Goal: Task Accomplishment & Management: Manage account settings

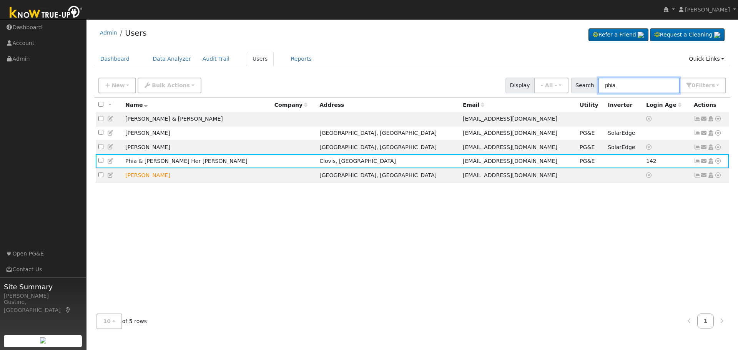
click at [622, 78] on input "phia" at bounding box center [639, 86] width 82 height 16
paste input "[PERSON_NAME]"
type input "[PERSON_NAME]"
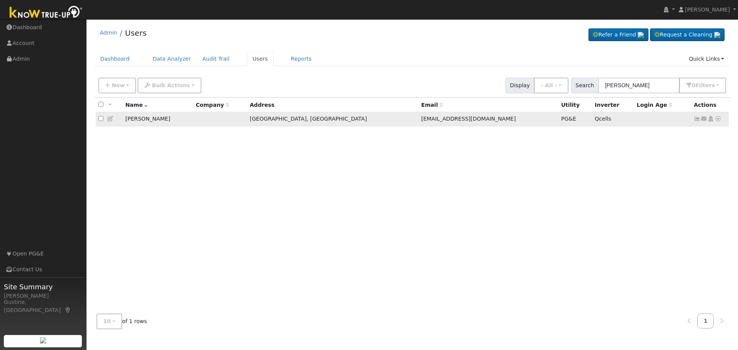
click at [694, 117] on icon at bounding box center [697, 118] width 7 height 5
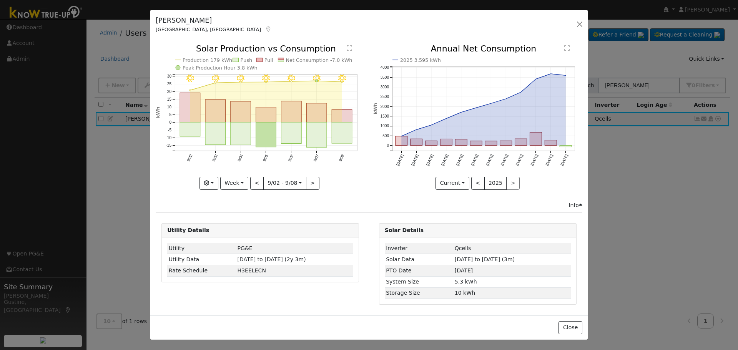
click at [360, 123] on icon "9/08 - Clear 9/07 - Clear 9/06 - Clear 9/05 - Clear 9/04 - Clear 9/03 - Clear 9…" at bounding box center [260, 117] width 209 height 144
click at [352, 125] on icon "9/08 - Clear 9/07 - Clear 9/06 - Clear 9/05 - Clear 9/04 - Clear 9/03 - Clear 9…" at bounding box center [260, 117] width 209 height 144
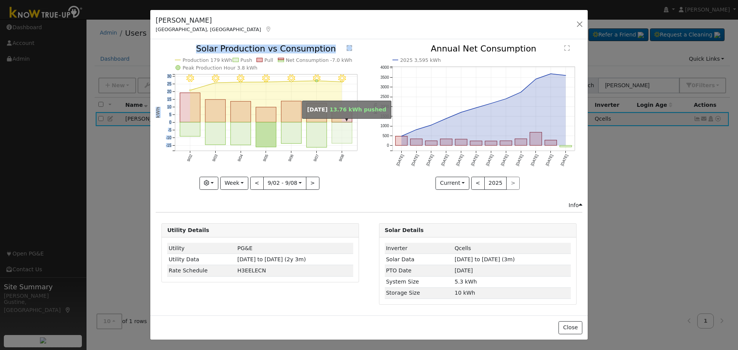
click at [349, 126] on rect "onclick=""" at bounding box center [342, 133] width 20 height 21
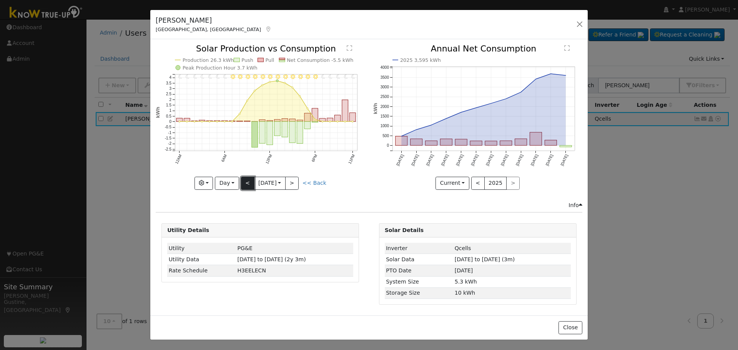
click at [242, 185] on button "<" at bounding box center [247, 183] width 13 height 13
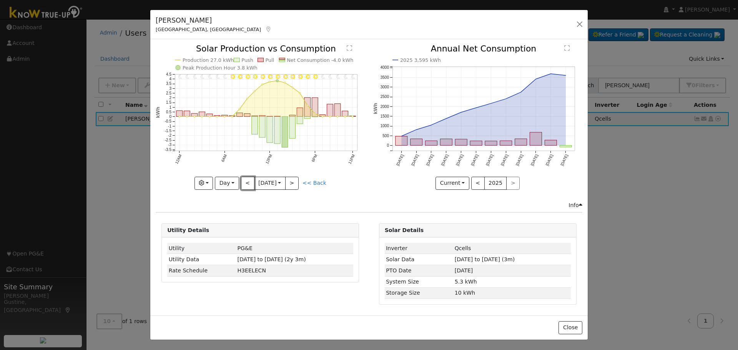
click at [245, 180] on button "<" at bounding box center [247, 183] width 13 height 13
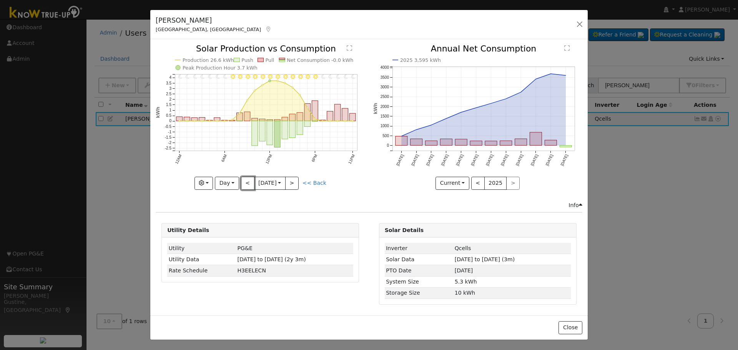
click at [245, 180] on button "<" at bounding box center [247, 183] width 13 height 13
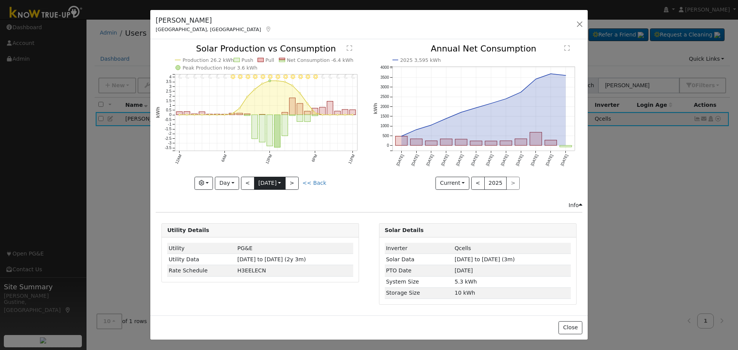
click at [261, 185] on input "[DATE]" at bounding box center [270, 183] width 31 height 12
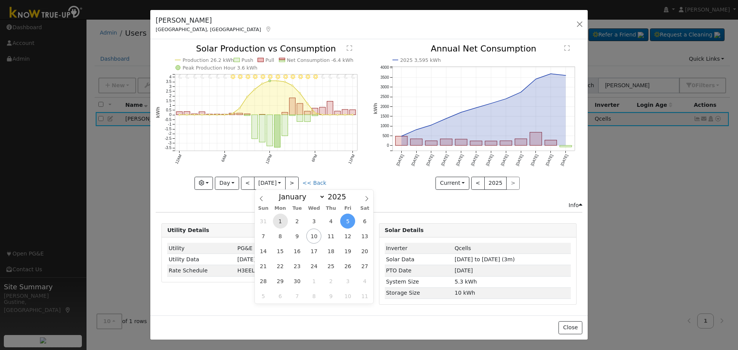
click at [282, 219] on span "1" at bounding box center [280, 221] width 15 height 15
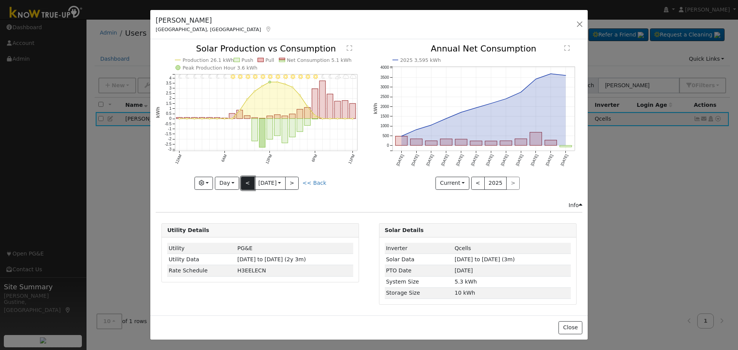
click at [247, 185] on button "<" at bounding box center [247, 183] width 13 height 13
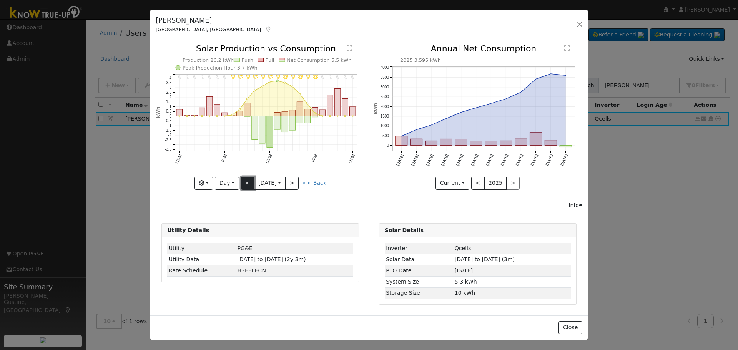
click at [247, 185] on button "<" at bounding box center [247, 183] width 13 height 13
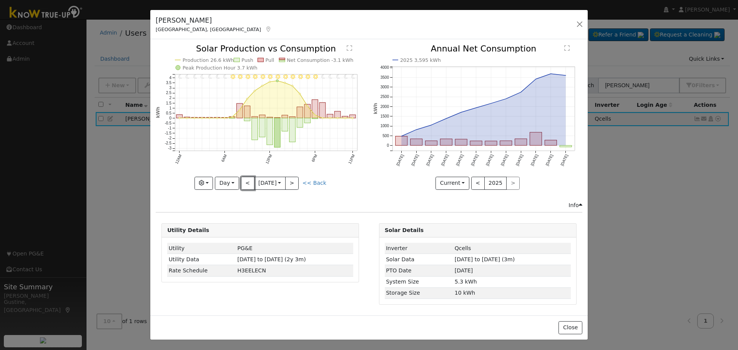
click at [247, 184] on button "<" at bounding box center [247, 183] width 13 height 13
click at [247, 183] on button "<" at bounding box center [247, 183] width 13 height 13
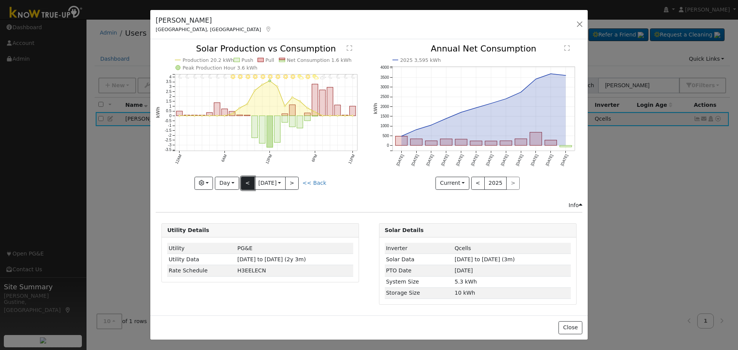
click at [247, 183] on button "<" at bounding box center [247, 183] width 13 height 13
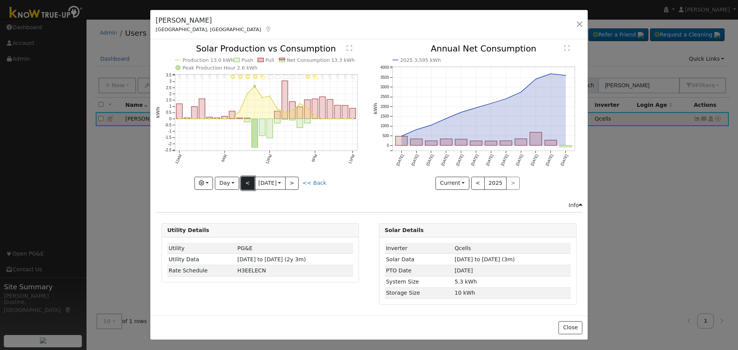
click at [247, 183] on button "<" at bounding box center [247, 183] width 13 height 13
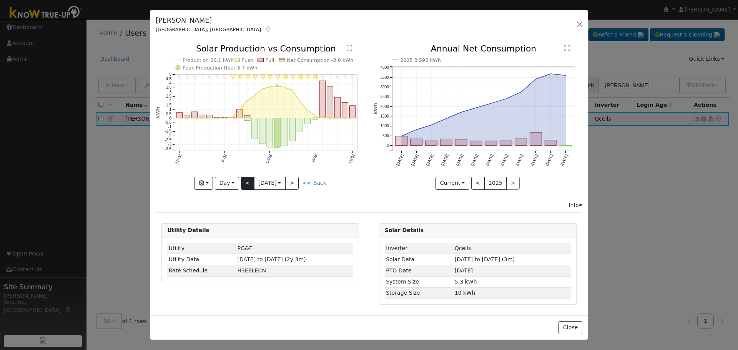
click at [247, 183] on div "11PM - Clear 10PM - Clear 9PM - Clear 8PM - Clear 7PM - Clear 6PM - Clear 5PM -…" at bounding box center [260, 117] width 209 height 145
click at [247, 183] on button "<" at bounding box center [247, 183] width 13 height 13
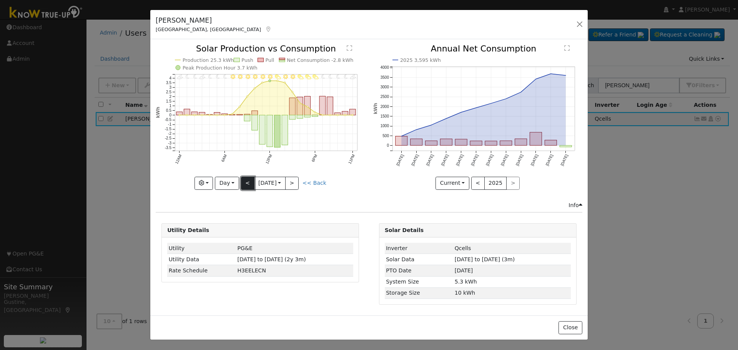
click at [247, 183] on button "<" at bounding box center [247, 183] width 13 height 13
click at [247, 182] on button "<" at bounding box center [247, 183] width 13 height 13
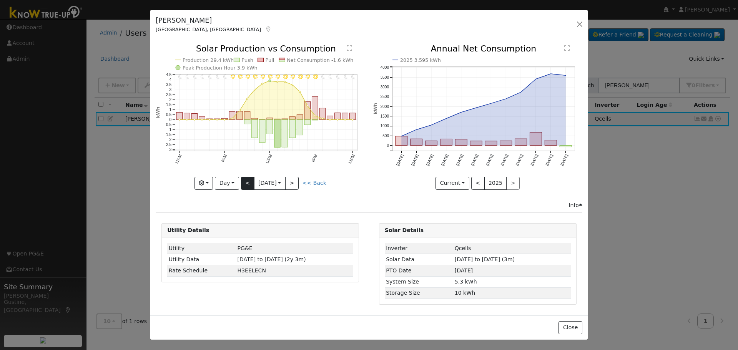
click at [247, 182] on div "11PM - Clear 10PM - Clear 9PM - Clear 8PM - Clear 7PM - Clear 6PM - Clear 5PM -…" at bounding box center [260, 117] width 209 height 145
click at [247, 182] on button "<" at bounding box center [247, 183] width 13 height 13
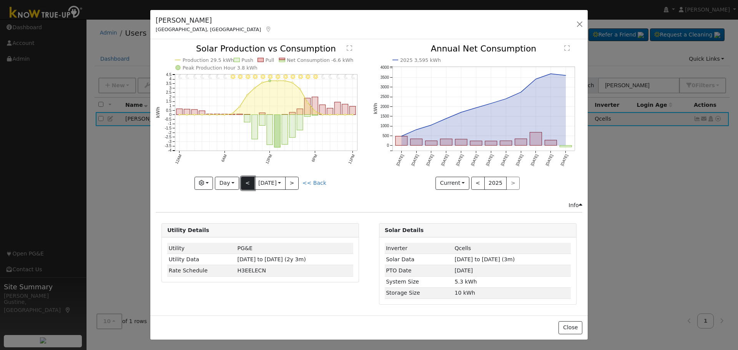
click at [247, 182] on button "<" at bounding box center [247, 183] width 13 height 13
click at [247, 182] on div "11PM - Clear 10PM - Clear 9PM - Clear 8PM - Clear 7PM - Clear 6PM - Clear 5PM -…" at bounding box center [260, 117] width 209 height 145
click at [247, 182] on button "<" at bounding box center [247, 183] width 13 height 13
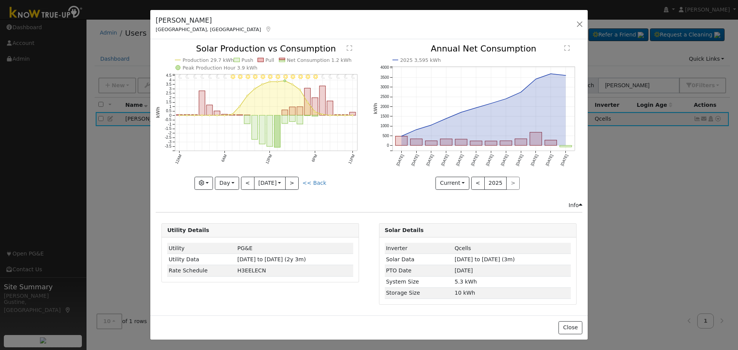
click at [248, 181] on div "11PM - Clear 10PM - Clear 9PM - Clear 8PM - Clear 7PM - Clear 6PM - MostlyClear…" at bounding box center [260, 117] width 209 height 145
click at [248, 181] on button "<" at bounding box center [247, 183] width 13 height 13
click at [248, 180] on button "<" at bounding box center [247, 183] width 13 height 13
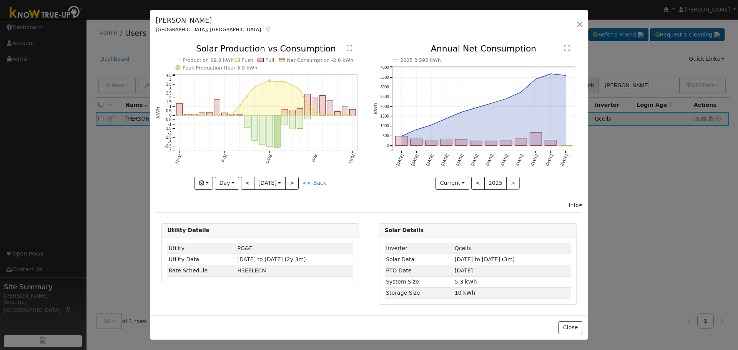
click at [248, 180] on div "Production 29.8 kWh Push Pull Net Consumption -2.6 kWh Peak Production Hour 3.9…" at bounding box center [260, 117] width 209 height 145
click at [248, 180] on button "<" at bounding box center [247, 183] width 13 height 13
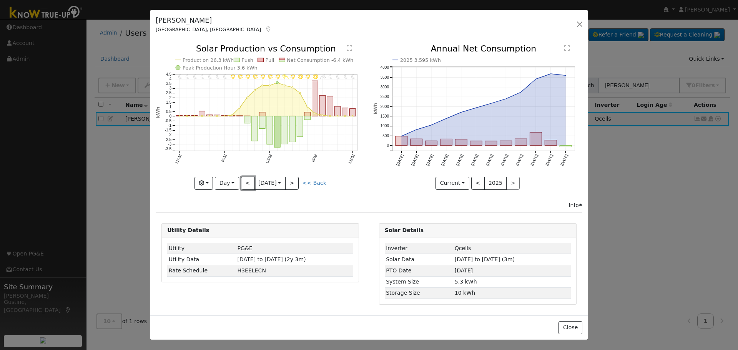
click at [247, 181] on button "<" at bounding box center [247, 183] width 13 height 13
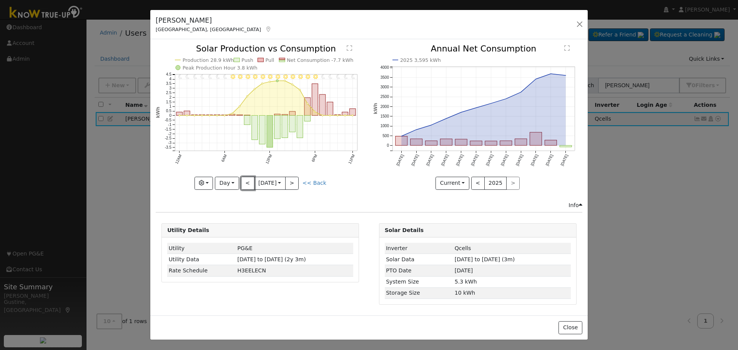
click at [247, 181] on button "<" at bounding box center [247, 183] width 13 height 13
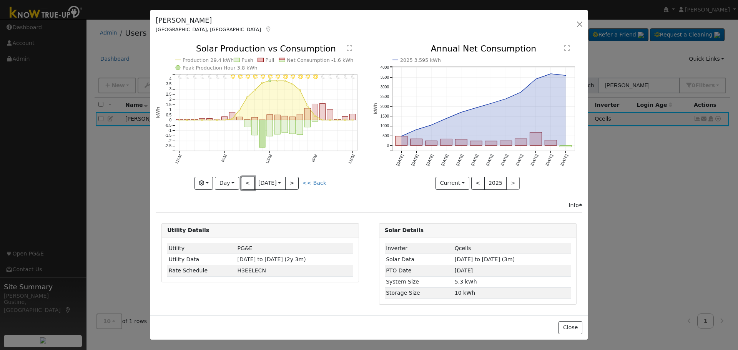
click at [247, 181] on button "<" at bounding box center [247, 183] width 13 height 13
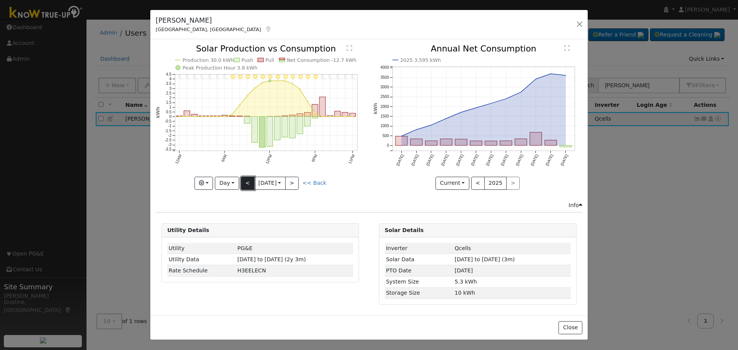
click at [244, 182] on button "<" at bounding box center [247, 183] width 13 height 13
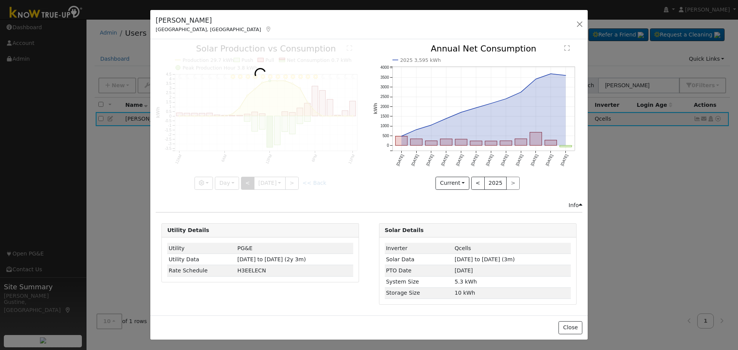
click at [244, 182] on div at bounding box center [260, 117] width 209 height 145
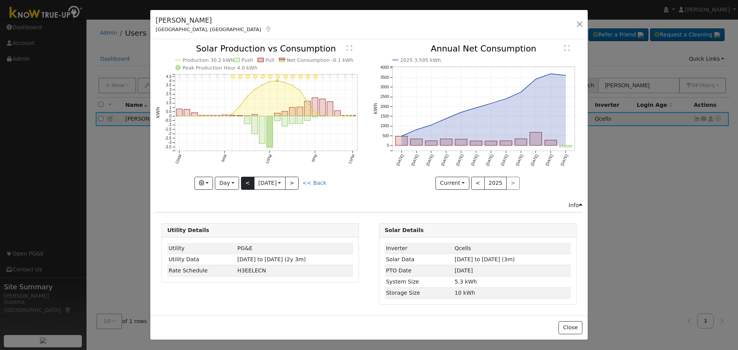
click at [244, 182] on div "11PM - Clear 10PM - Clear 9PM - Clear 8PM - Clear 7PM - Clear 6PM - Clear 5PM -…" at bounding box center [260, 117] width 209 height 145
click at [244, 182] on button "<" at bounding box center [247, 183] width 13 height 13
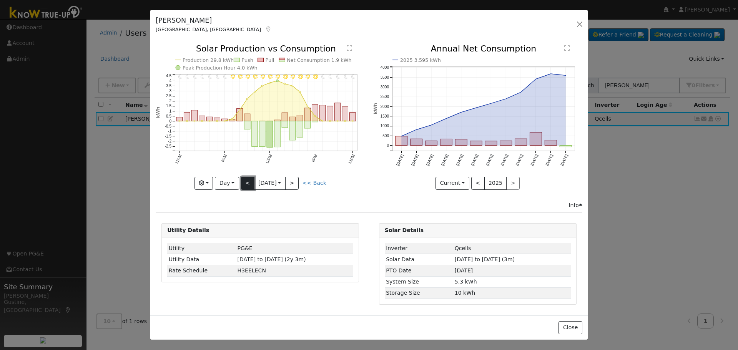
click at [244, 182] on button "<" at bounding box center [247, 183] width 13 height 13
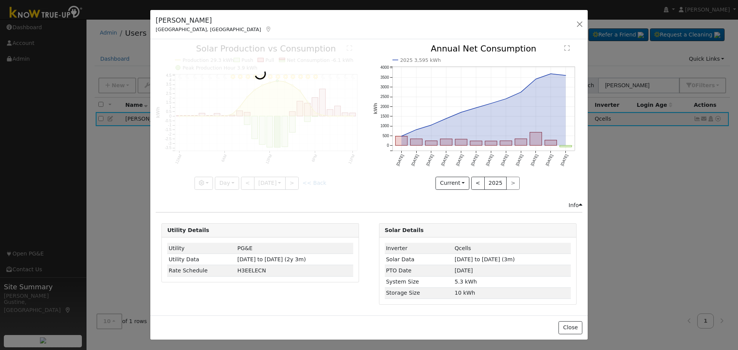
click at [244, 182] on div at bounding box center [260, 117] width 209 height 145
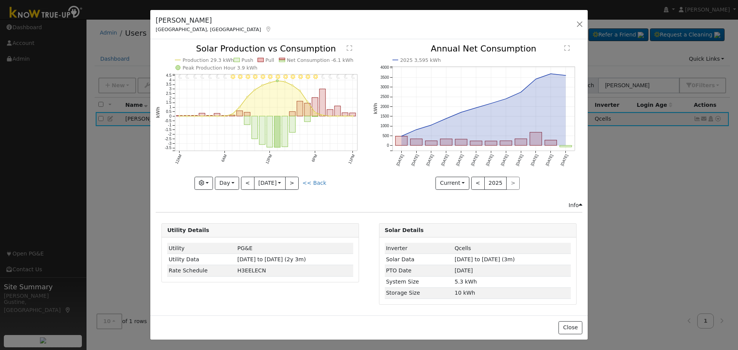
click at [244, 182] on div "11PM - Clear 10PM - Clear 9PM - Clear 8PM - Clear 7PM - Clear 6PM - Clear 5PM -…" at bounding box center [260, 117] width 209 height 145
click at [244, 182] on button "<" at bounding box center [247, 183] width 13 height 13
click at [0, 0] on div at bounding box center [0, 0] width 0 height 0
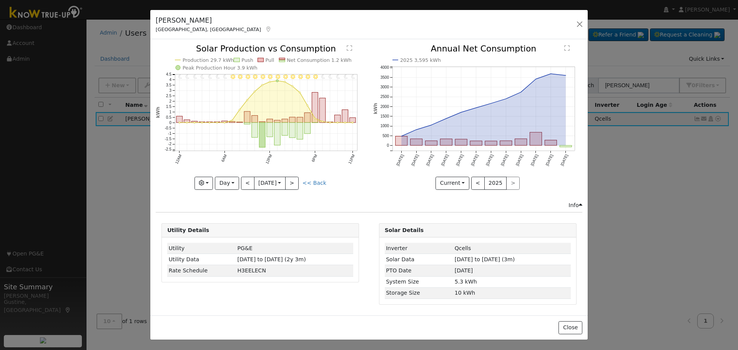
click at [244, 182] on div at bounding box center [260, 117] width 209 height 145
click at [244, 182] on button "<" at bounding box center [247, 183] width 13 height 13
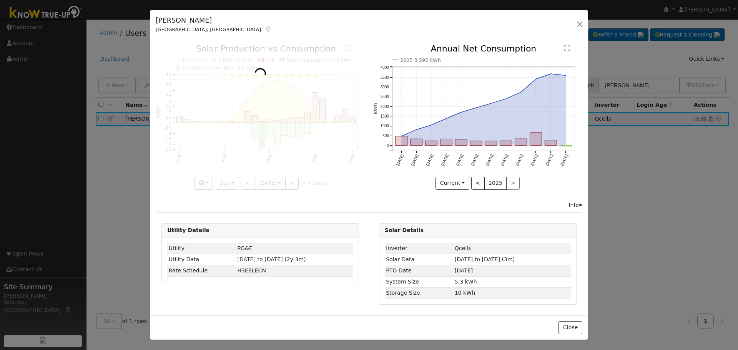
click at [244, 182] on div at bounding box center [260, 117] width 209 height 145
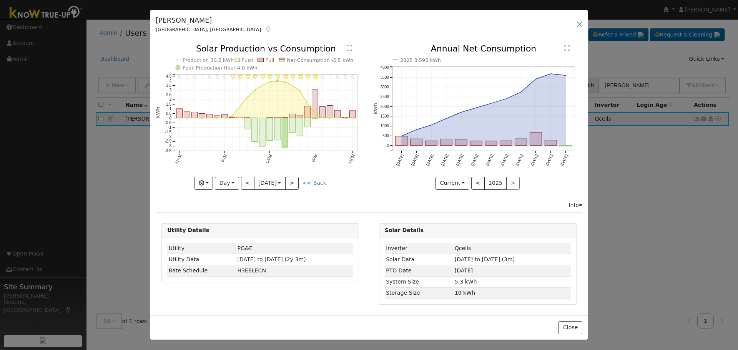
click at [244, 182] on div "11PM - Clear 10PM - Clear 9PM - Clear 8PM - Clear 7PM - Clear 6PM - Clear 5PM -…" at bounding box center [260, 117] width 209 height 145
click at [244, 181] on button "<" at bounding box center [247, 183] width 13 height 13
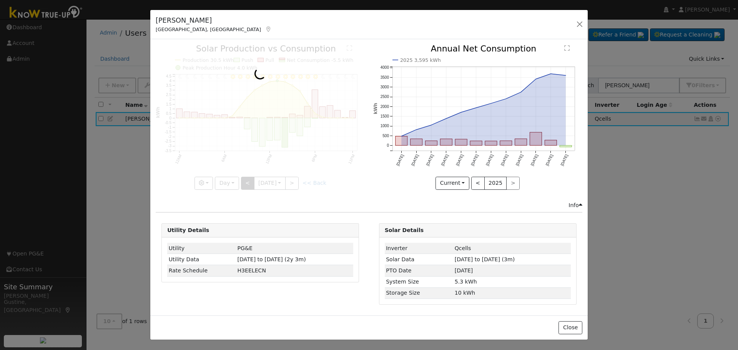
click at [244, 181] on div at bounding box center [260, 117] width 209 height 145
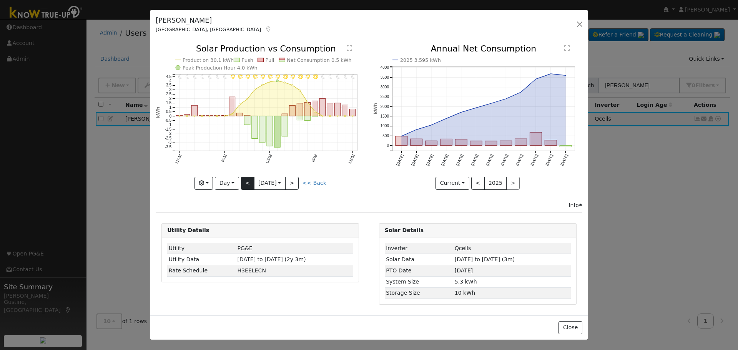
click at [244, 181] on div at bounding box center [260, 117] width 209 height 145
click at [244, 181] on button "<" at bounding box center [247, 183] width 13 height 13
click at [0, 0] on div at bounding box center [0, 0] width 0 height 0
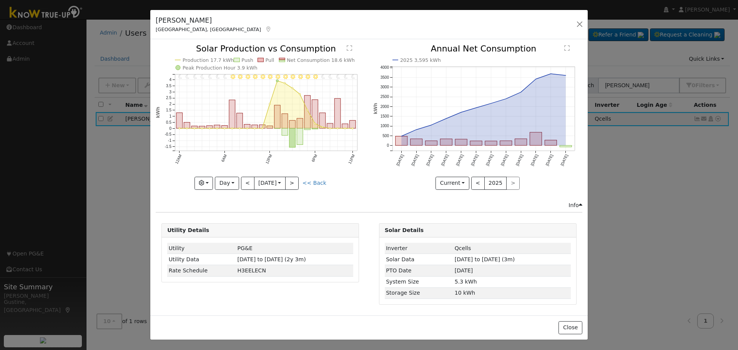
click at [244, 181] on div at bounding box center [260, 117] width 209 height 145
click at [244, 181] on button "<" at bounding box center [247, 183] width 13 height 13
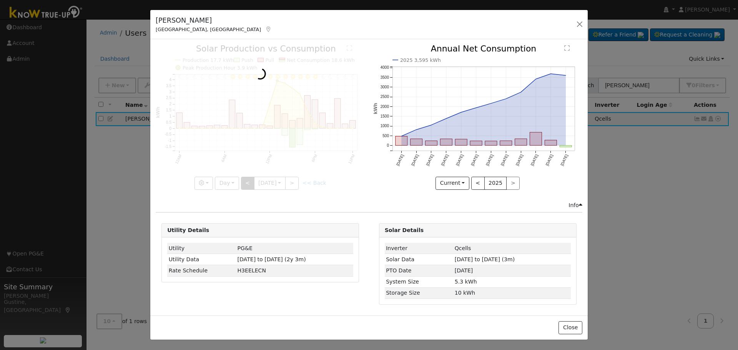
click at [244, 181] on div at bounding box center [260, 117] width 209 height 145
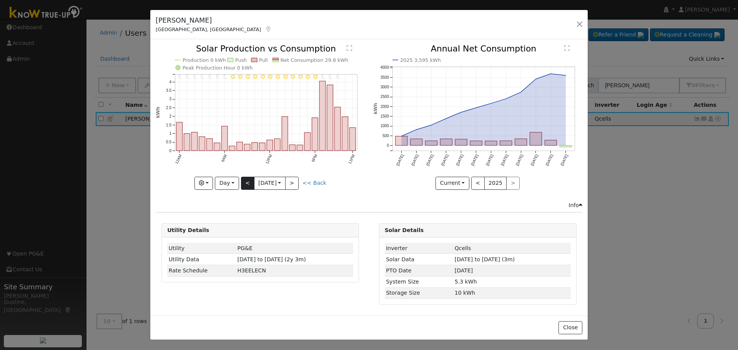
click at [244, 181] on div at bounding box center [260, 117] width 209 height 145
click at [244, 181] on button "<" at bounding box center [247, 183] width 13 height 13
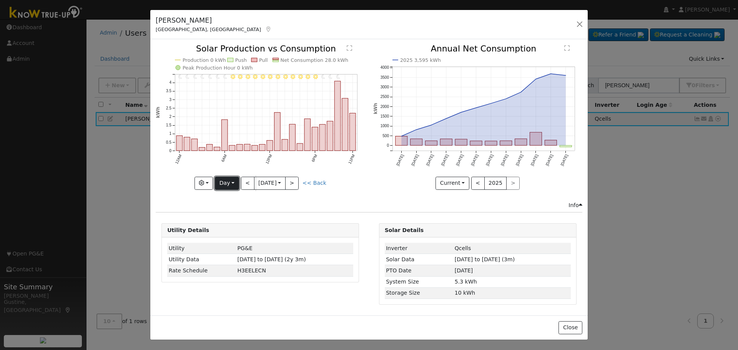
click at [229, 186] on button "Day" at bounding box center [227, 183] width 24 height 13
click at [239, 223] on link "Month" at bounding box center [241, 220] width 53 height 11
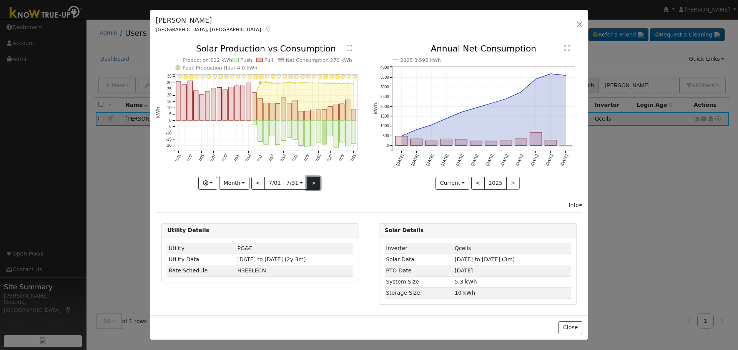
click at [315, 186] on button ">" at bounding box center [313, 183] width 13 height 13
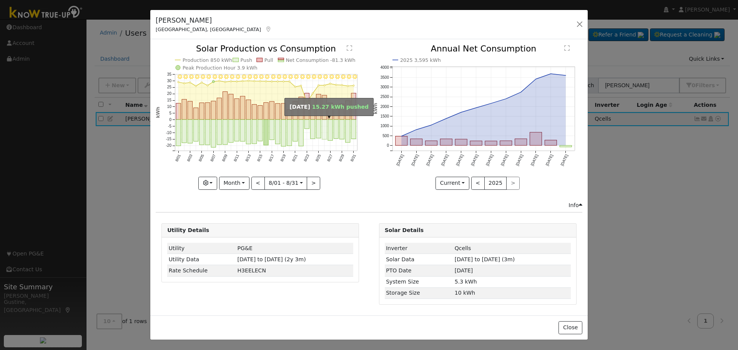
click at [361, 126] on icon "8/31 - Clear 8/30 - Clear 8/29 - Clear 8/28 - Clear 8/27 - Clear 8/26 - Clear 8…" at bounding box center [260, 117] width 209 height 144
click at [354, 126] on rect "onclick=""" at bounding box center [353, 129] width 5 height 19
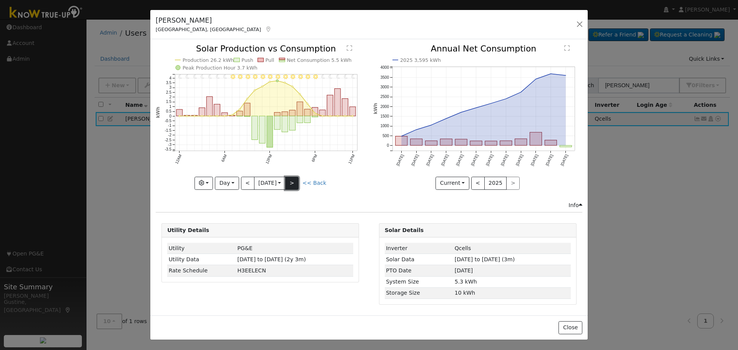
click at [295, 181] on button ">" at bounding box center [291, 183] width 13 height 13
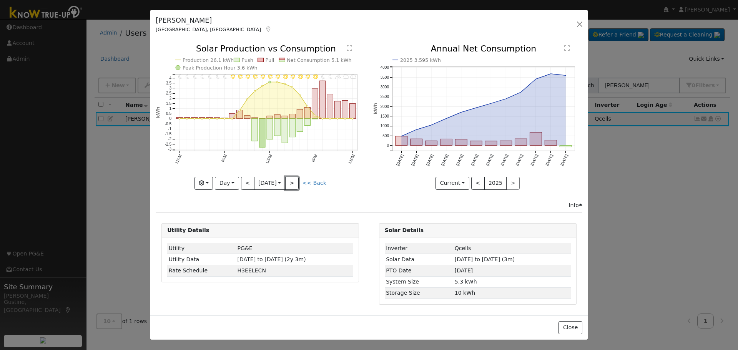
click at [295, 181] on button ">" at bounding box center [291, 183] width 13 height 13
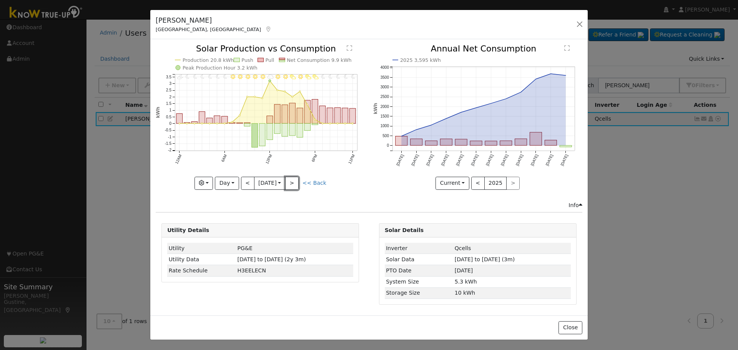
click at [295, 181] on button ">" at bounding box center [291, 183] width 13 height 13
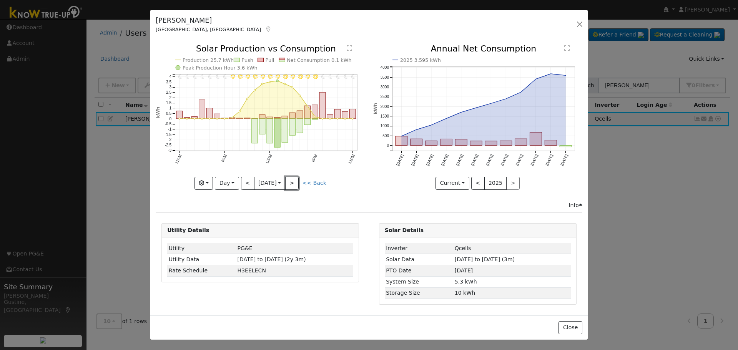
click at [295, 181] on button ">" at bounding box center [291, 183] width 13 height 13
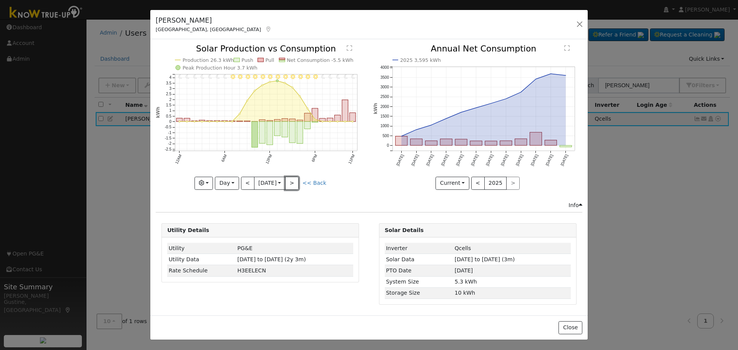
click at [295, 181] on button ">" at bounding box center [291, 183] width 13 height 13
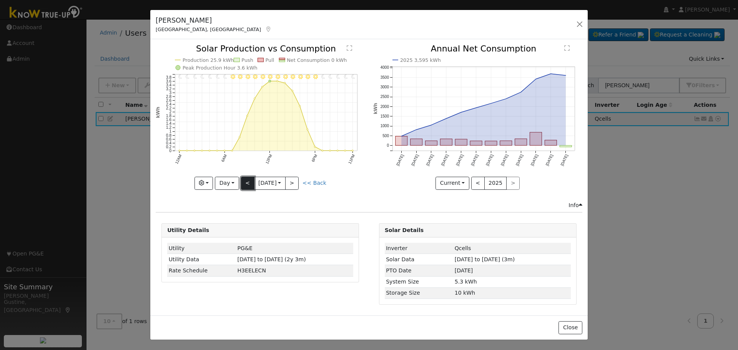
click at [247, 182] on button "<" at bounding box center [247, 183] width 13 height 13
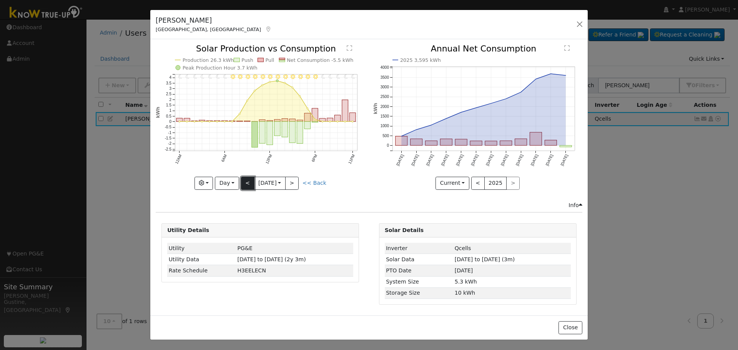
click at [247, 182] on button "<" at bounding box center [247, 183] width 13 height 13
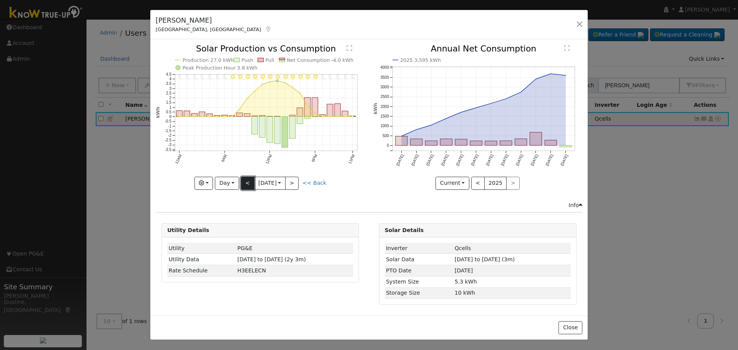
click at [247, 182] on button "<" at bounding box center [247, 183] width 13 height 13
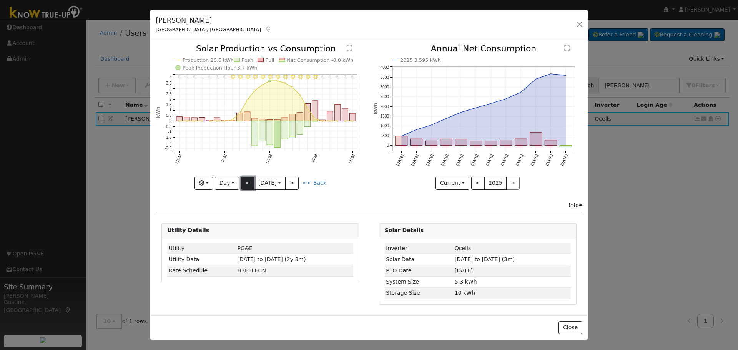
click at [247, 182] on button "<" at bounding box center [247, 183] width 13 height 13
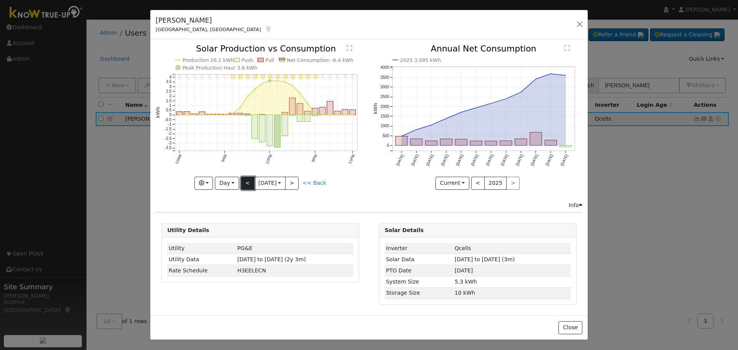
click at [247, 182] on button "<" at bounding box center [247, 183] width 13 height 13
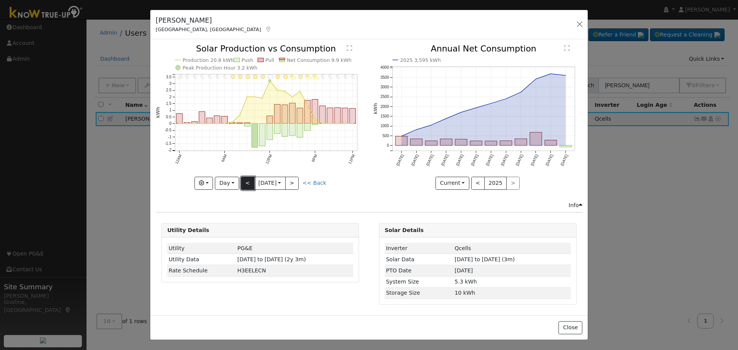
click at [252, 181] on button "<" at bounding box center [247, 183] width 13 height 13
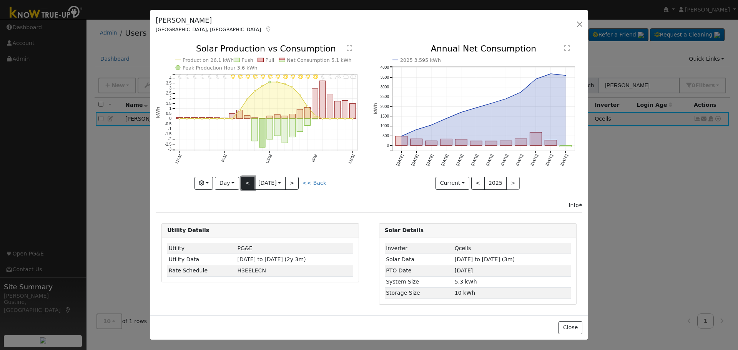
click at [252, 181] on button "<" at bounding box center [247, 183] width 13 height 13
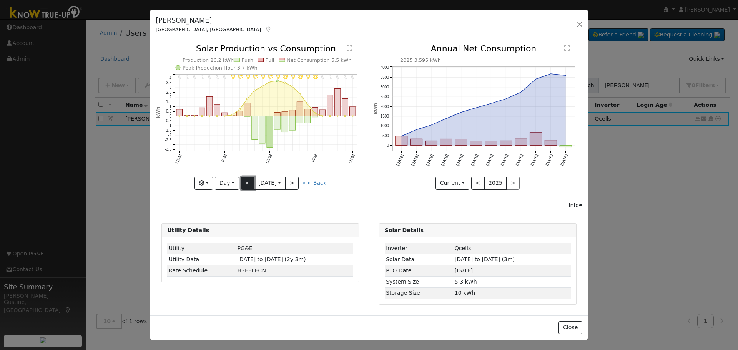
click at [252, 181] on button "<" at bounding box center [247, 183] width 13 height 13
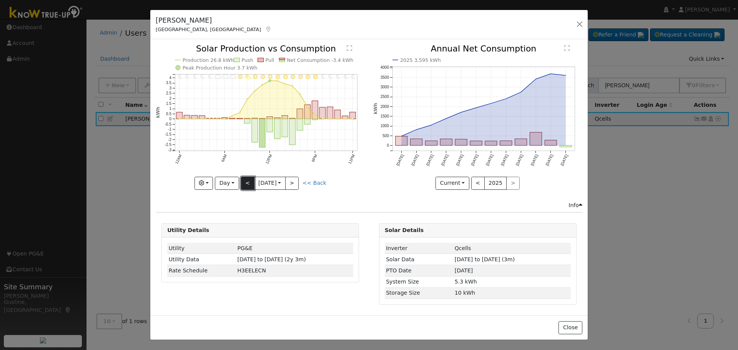
click at [252, 181] on button "<" at bounding box center [247, 183] width 13 height 13
type input "[DATE]"
